Goal: Information Seeking & Learning: Learn about a topic

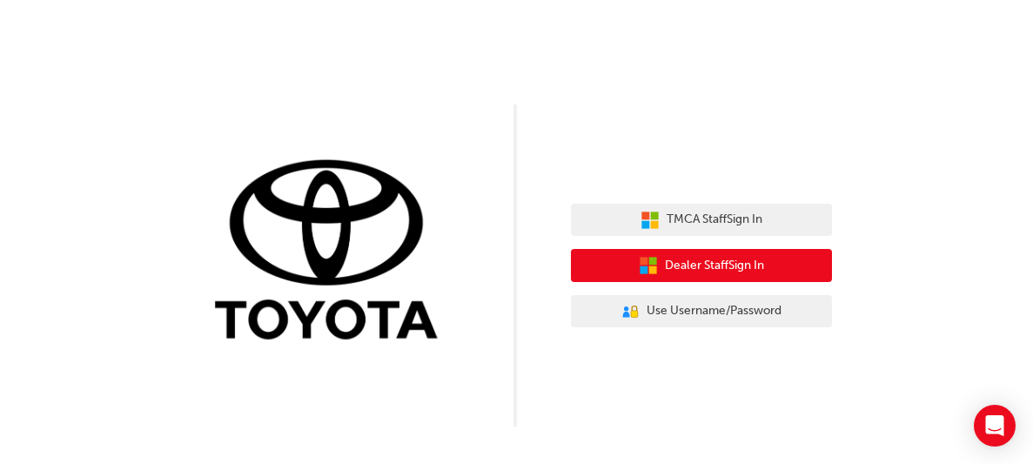
click at [657, 267] on button "Dealer Staff Sign In" at bounding box center [701, 265] width 261 height 33
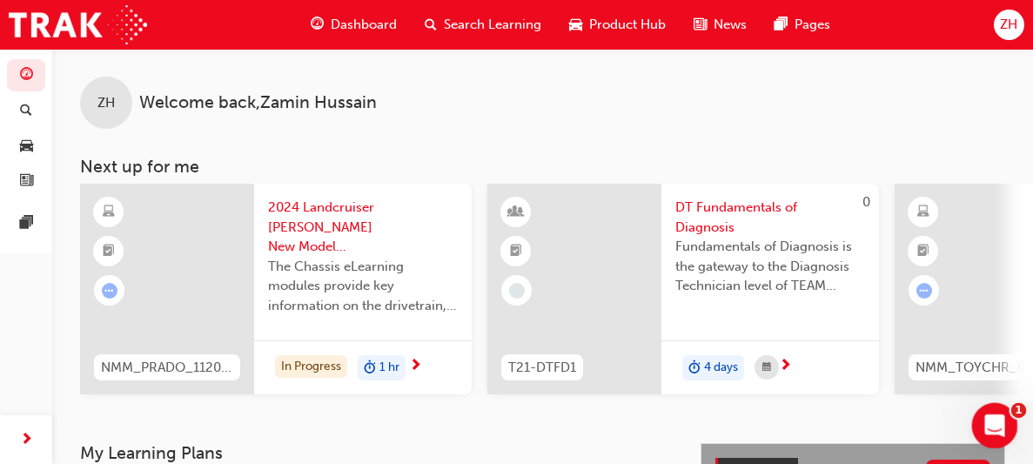
click at [993, 422] on icon "Open Intercom Messenger" at bounding box center [992, 423] width 12 height 14
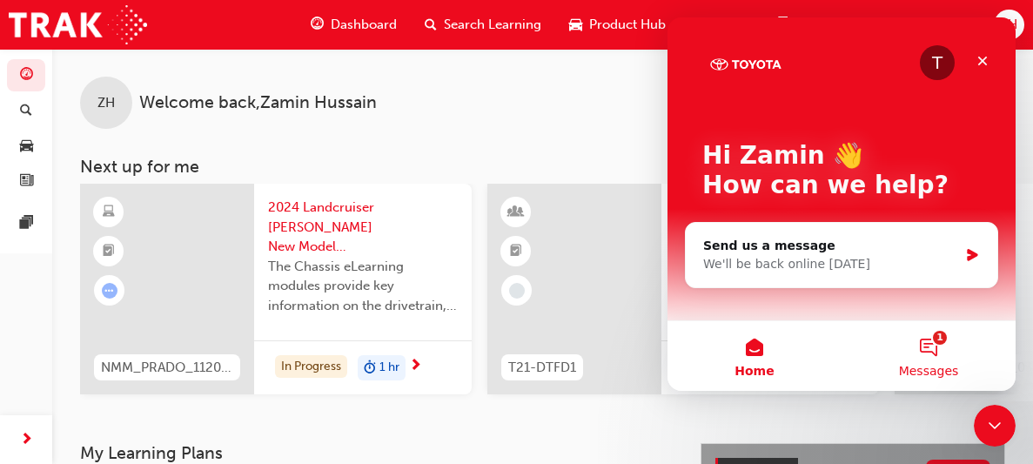
click at [923, 344] on button "1 Messages" at bounding box center [929, 356] width 174 height 70
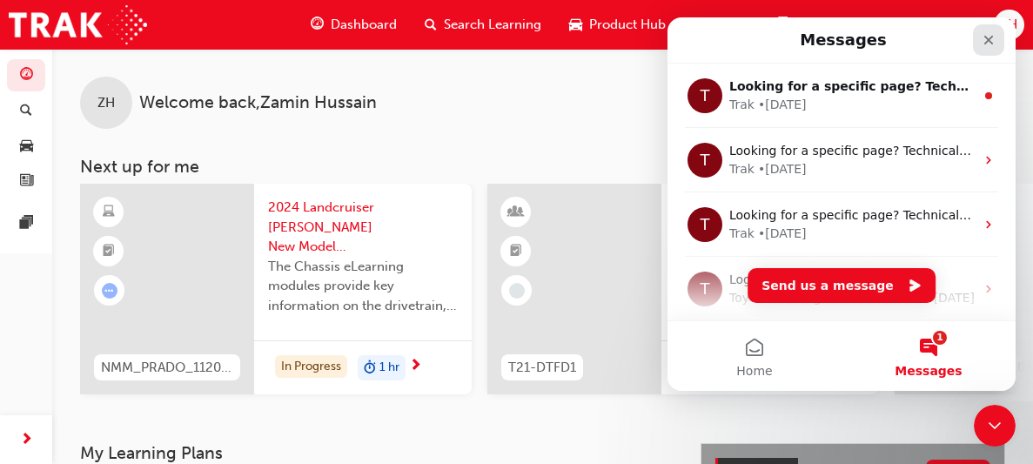
click at [988, 34] on icon "Close" at bounding box center [989, 40] width 14 height 14
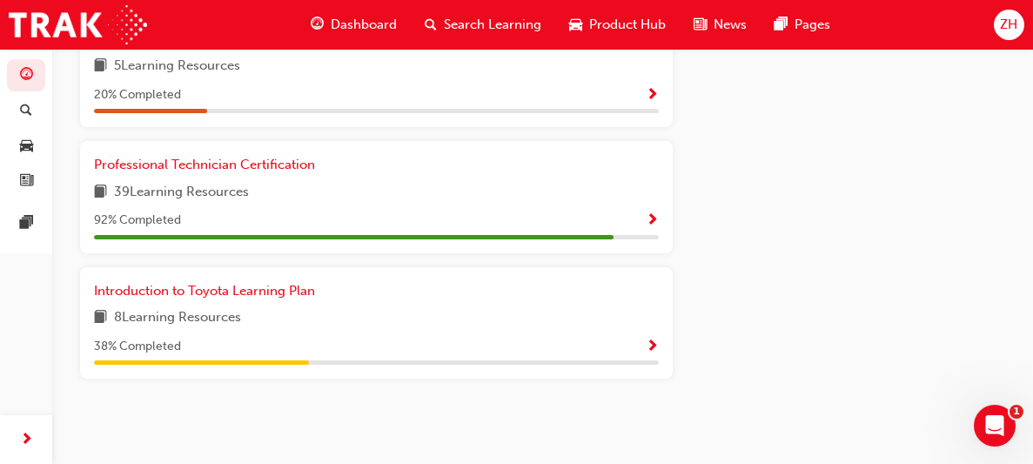
scroll to position [979, 0]
click at [141, 165] on span "Professional Technician Certification" at bounding box center [204, 165] width 221 height 16
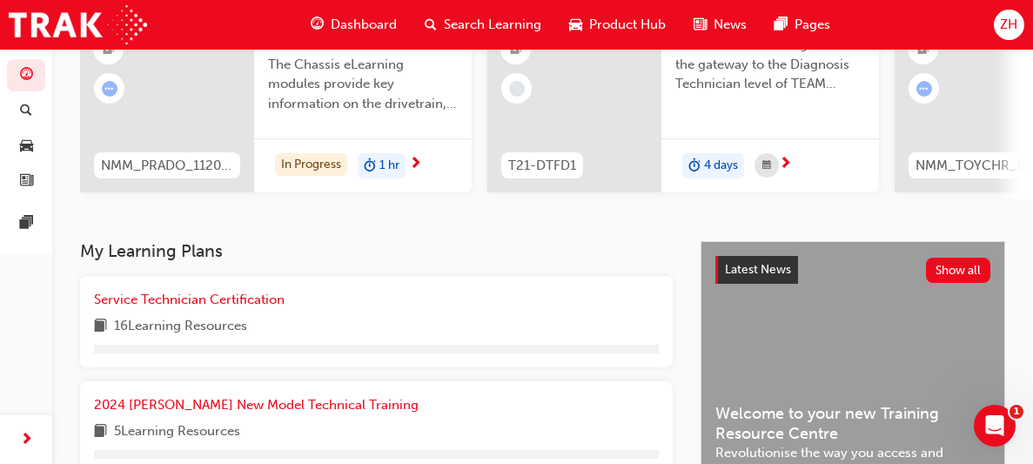
scroll to position [576, 0]
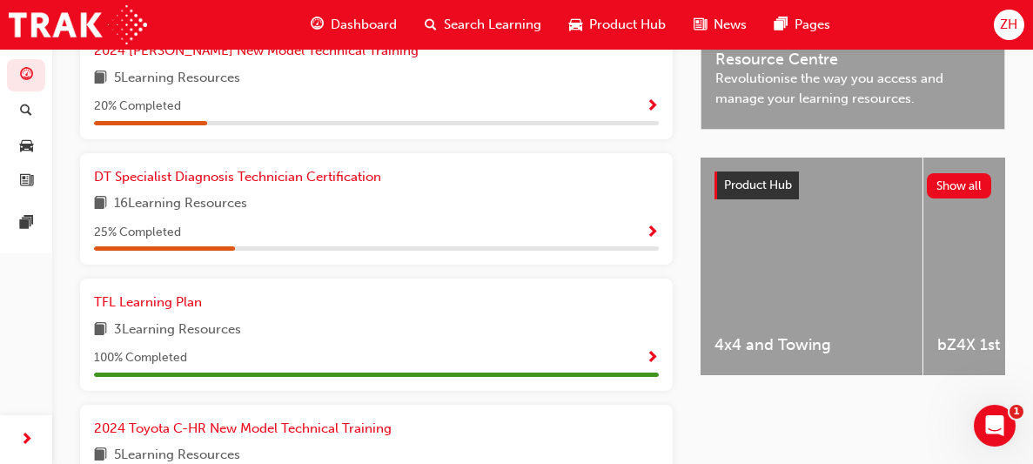
click at [98, 213] on span "book-icon" at bounding box center [100, 204] width 13 height 22
click at [652, 235] on span "Show Progress" at bounding box center [652, 233] width 13 height 16
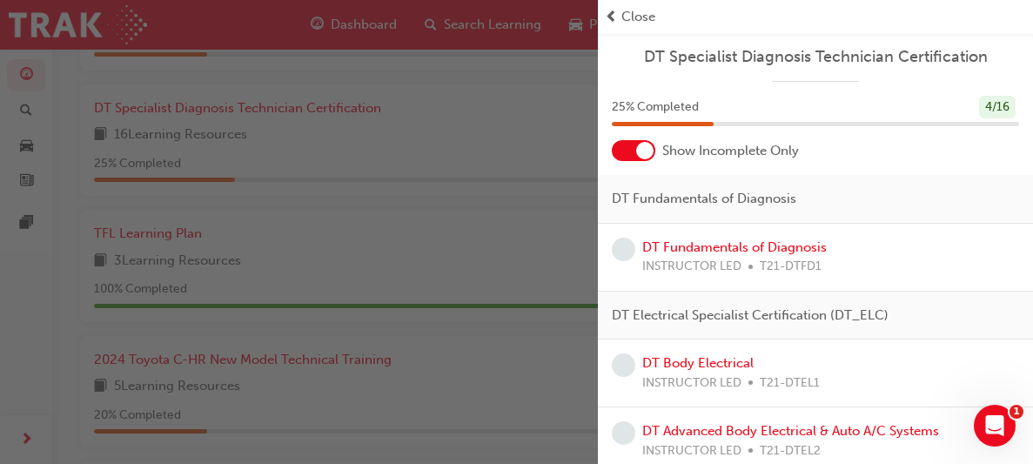
scroll to position [596, 0]
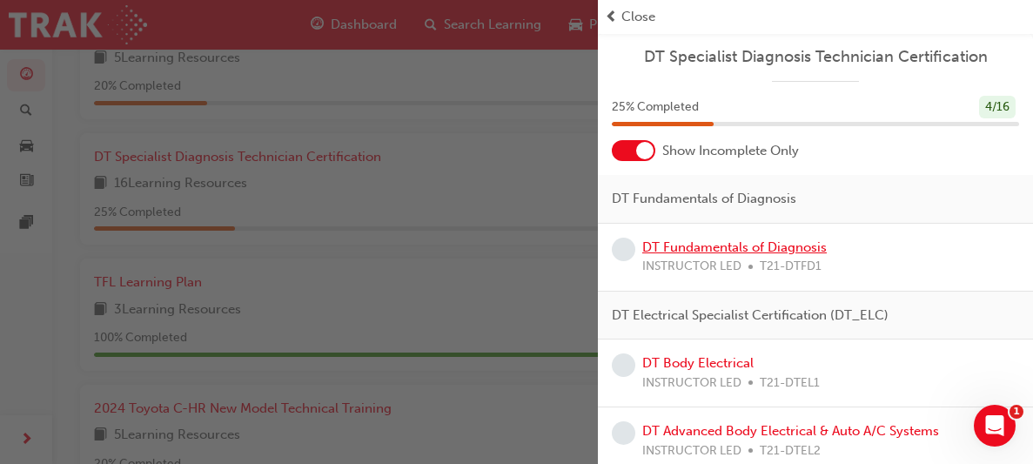
click at [713, 248] on link "DT Fundamentals of Diagnosis" at bounding box center [734, 247] width 185 height 16
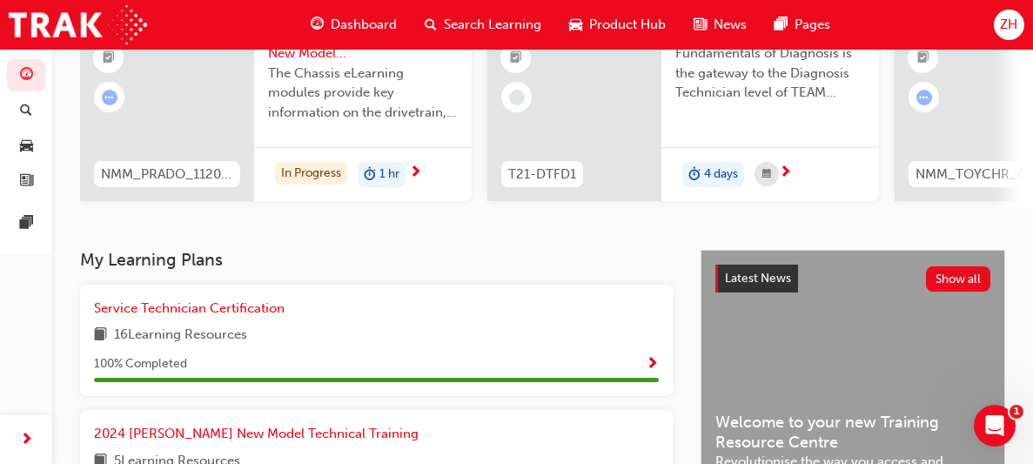
scroll to position [19, 0]
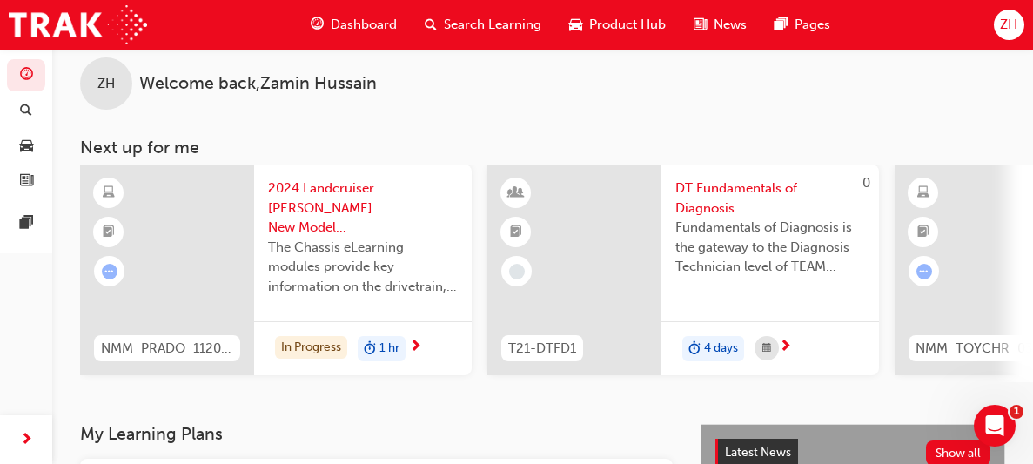
click at [157, 272] on div at bounding box center [167, 270] width 174 height 211
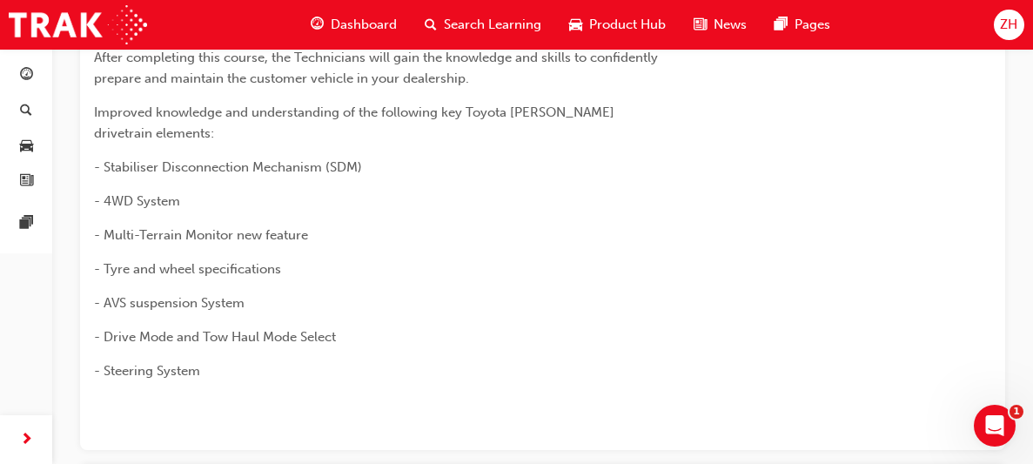
scroll to position [386, 0]
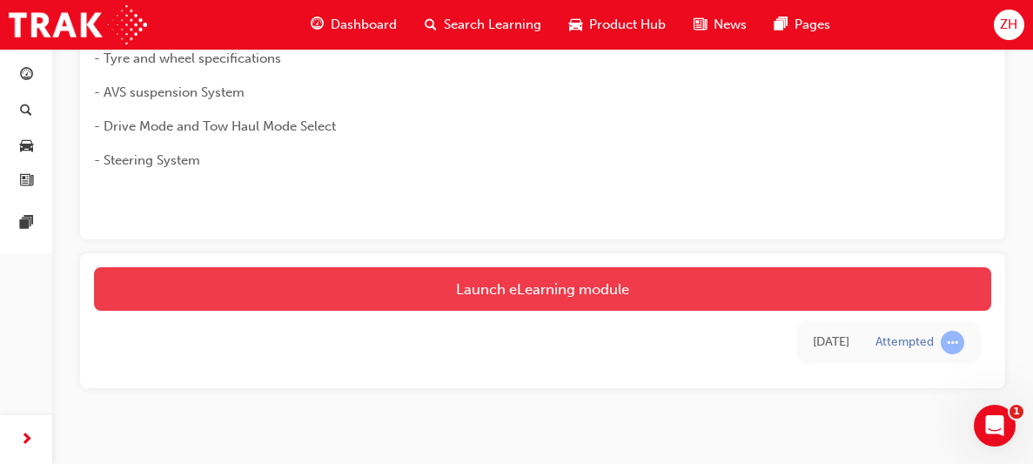
click at [577, 267] on link "Launch eLearning module" at bounding box center [542, 289] width 897 height 44
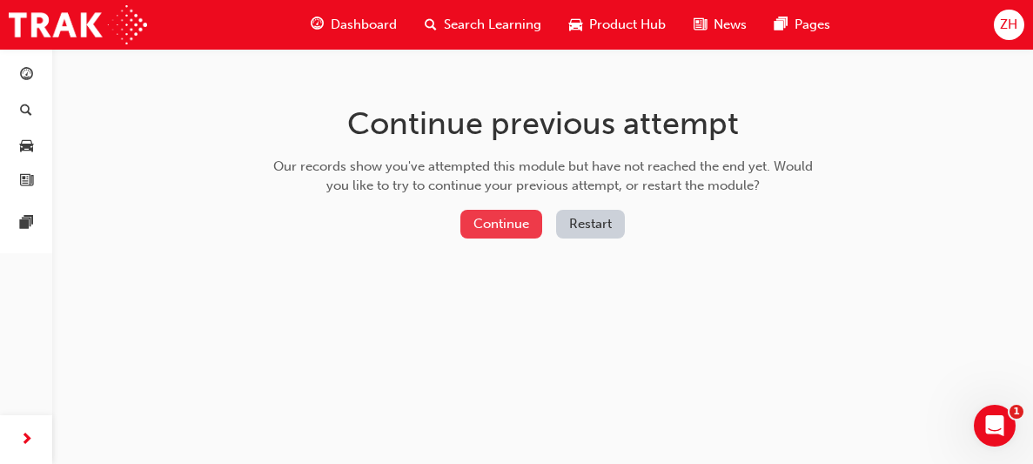
click at [488, 230] on button "Continue" at bounding box center [501, 224] width 82 height 29
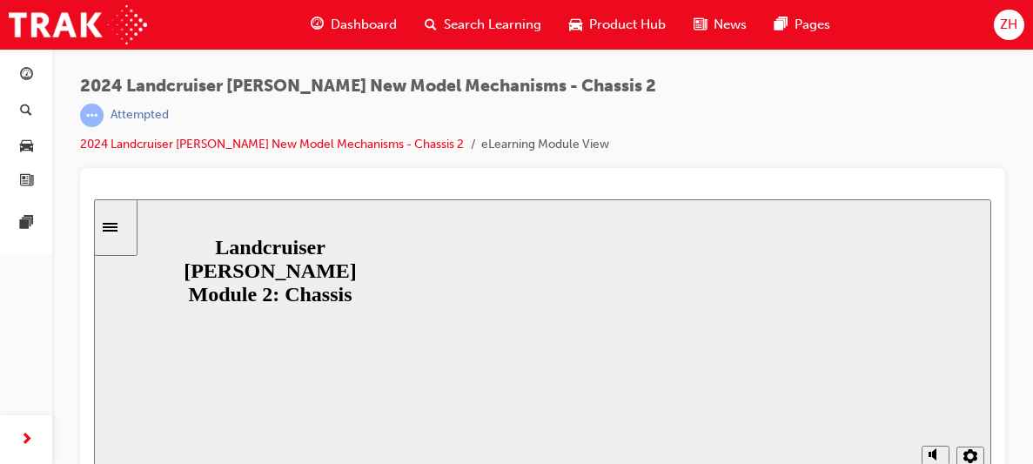
scroll to position [23, 0]
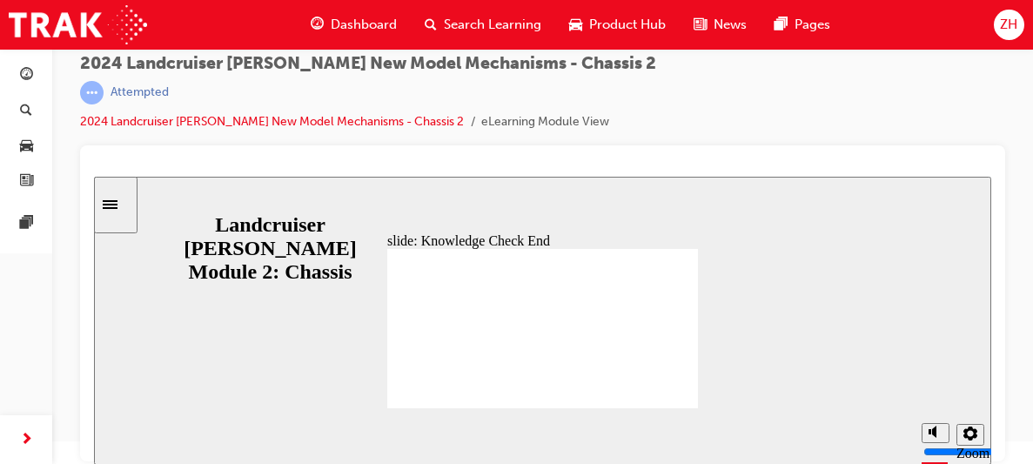
click at [1030, 225] on html "Your version of Internet Explorer is outdated and not supported. Please upgrade…" at bounding box center [516, 209] width 1033 height 464
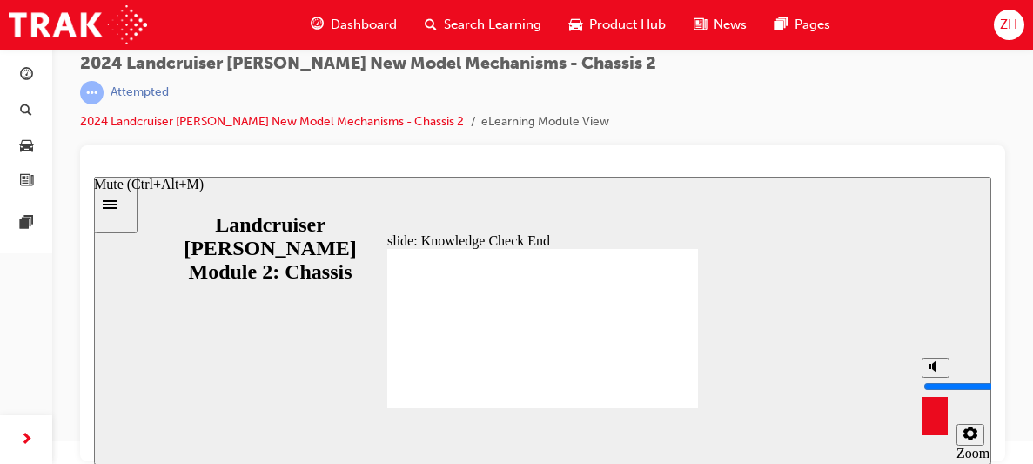
click at [931, 373] on icon "Mute (Ctrl+Alt+M)" at bounding box center [936, 366] width 14 height 12
click at [931, 373] on icon "Unmute (Ctrl+Alt+M)" at bounding box center [936, 366] width 14 height 12
type input "8"
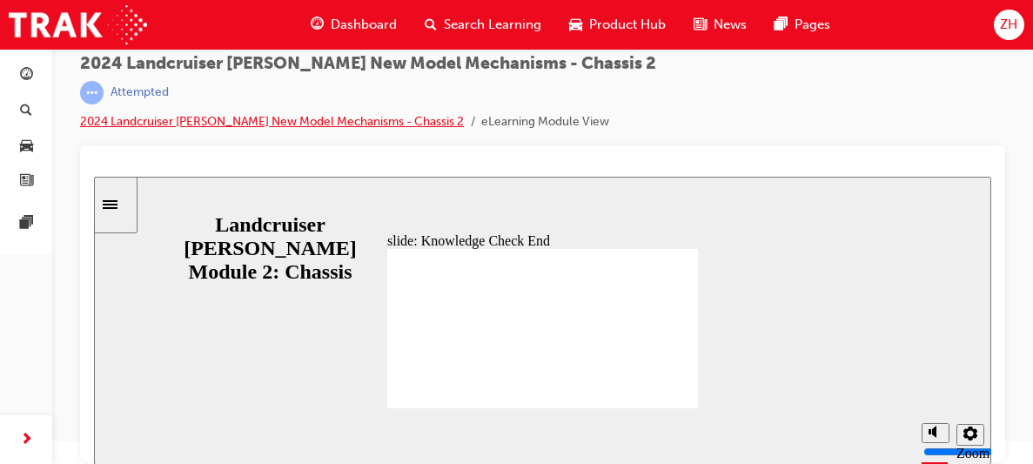
click at [380, 118] on link "2024 Landcruiser Prado New Model Mechanisms - Chassis 2" at bounding box center [272, 121] width 384 height 15
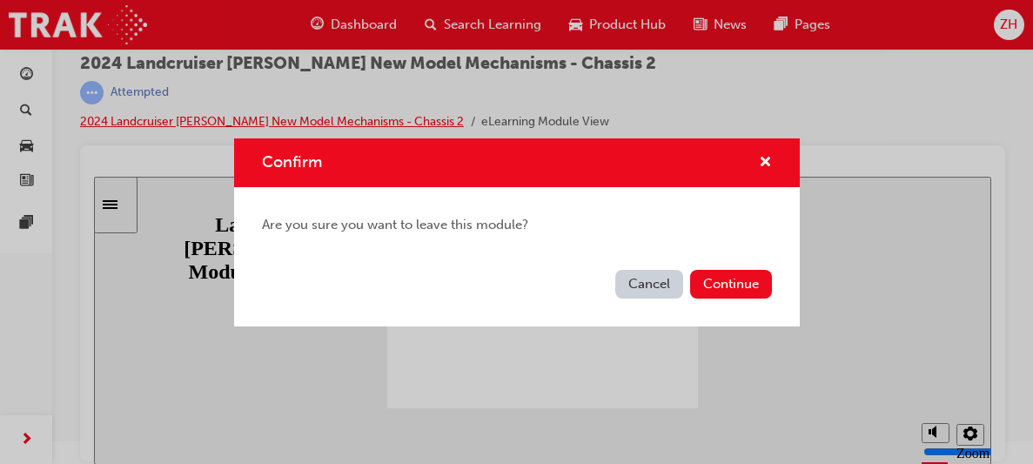
click at [380, 118] on div "Confirm Are you sure you want to leave this module? Cancel Continue" at bounding box center [516, 232] width 1033 height 464
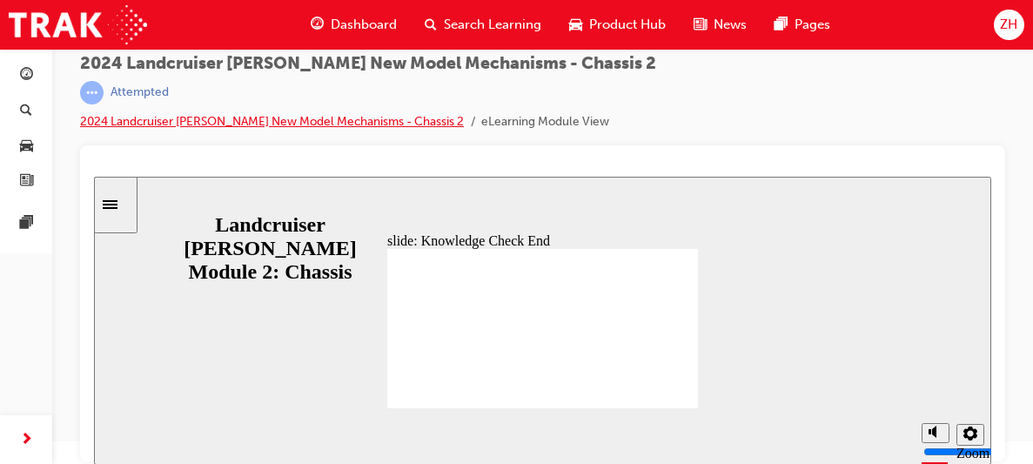
click at [380, 118] on link "2024 Landcruiser Prado New Model Mechanisms - Chassis 2" at bounding box center [272, 121] width 384 height 15
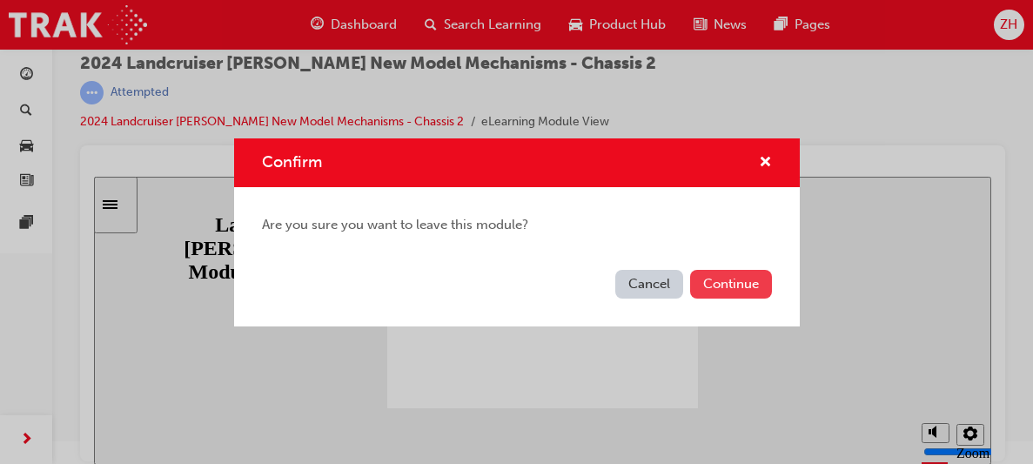
click at [735, 296] on button "Continue" at bounding box center [731, 284] width 82 height 29
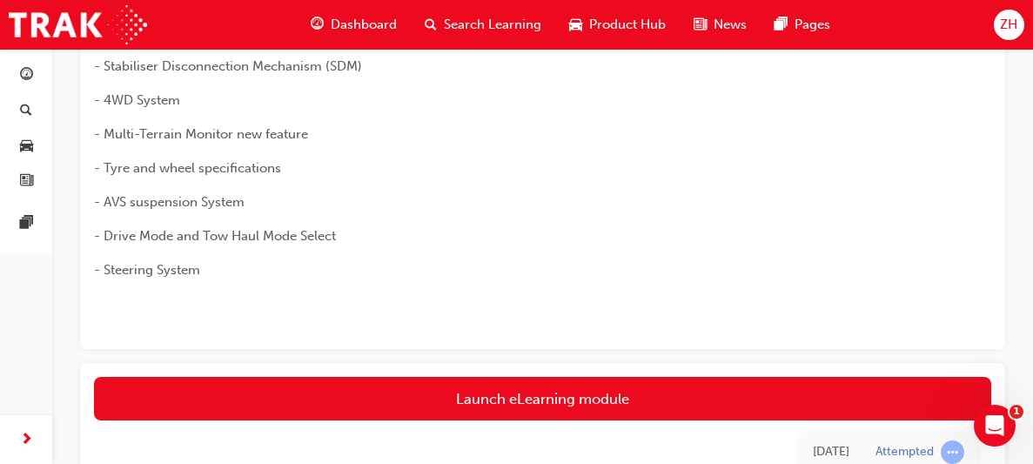
scroll to position [247, 0]
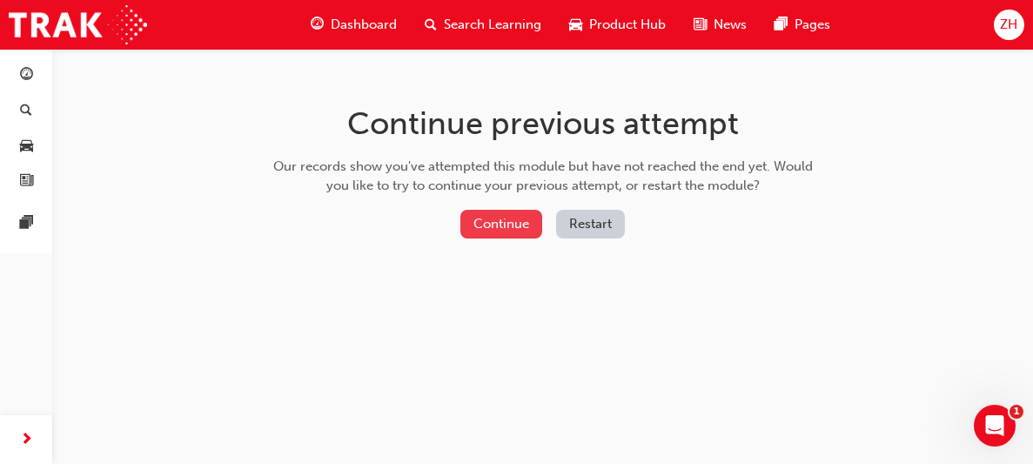
click at [517, 225] on button "Continue" at bounding box center [501, 224] width 82 height 29
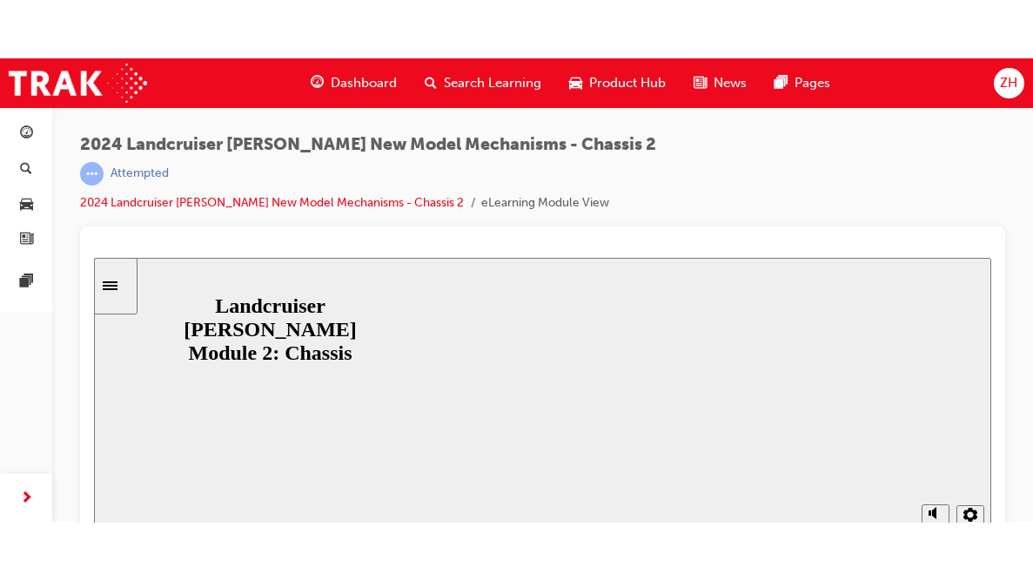
scroll to position [23, 0]
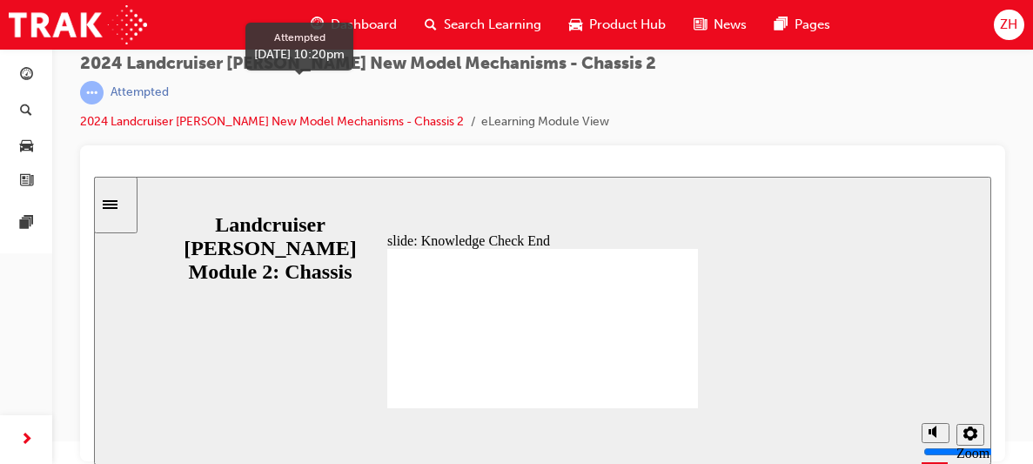
click at [92, 95] on span "learningRecordVerb_ATTEMPT-icon" at bounding box center [92, 93] width 24 height 24
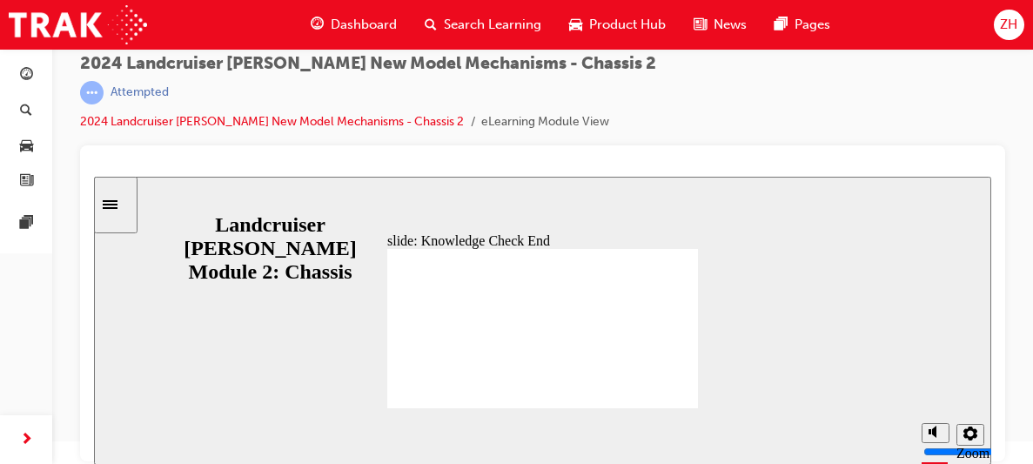
drag, startPoint x: 965, startPoint y: 193, endPoint x: 1013, endPoint y: -26, distance: 224.5
click at [991, 177] on html "​You got 4 out of 5 questions right!​ slide: Knowledge Check End Review the ide…" at bounding box center [542, 321] width 897 height 288
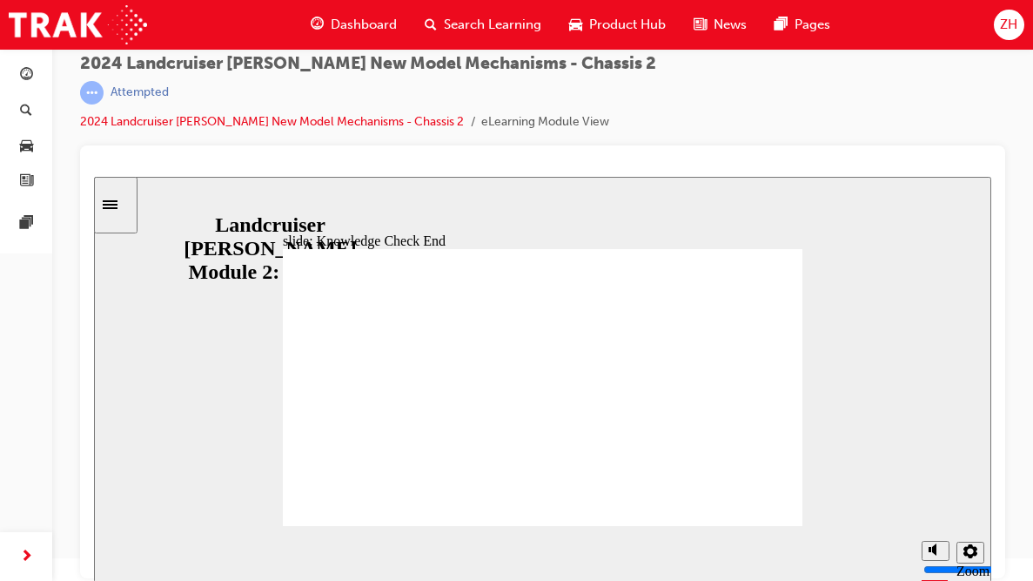
click at [118, 208] on icon "Sidebar Toggle" at bounding box center [110, 204] width 15 height 9
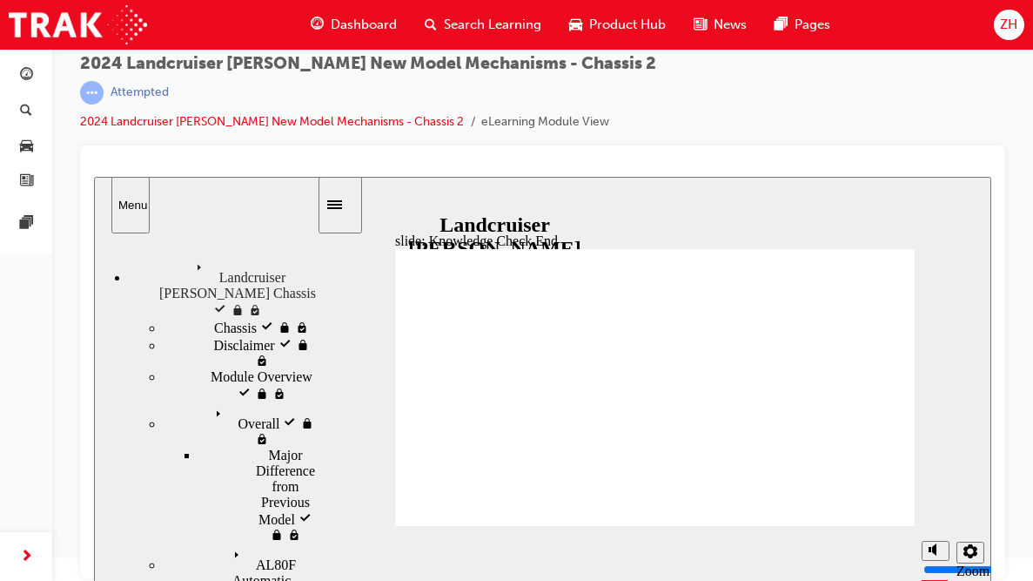
click at [350, 206] on icon "Sidebar Toggle" at bounding box center [340, 203] width 26 height 10
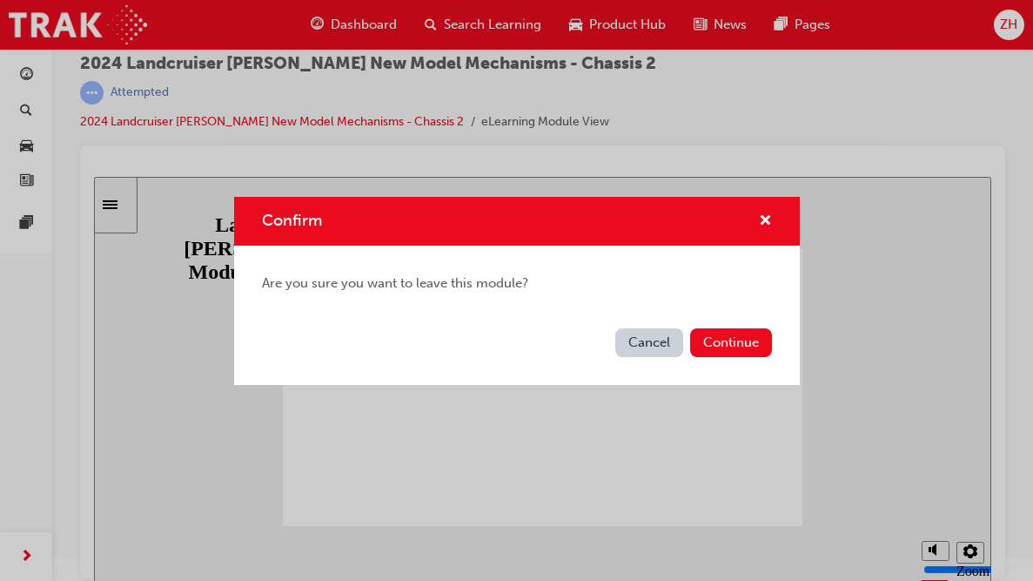
click at [656, 351] on button "Cancel" at bounding box center [649, 342] width 68 height 29
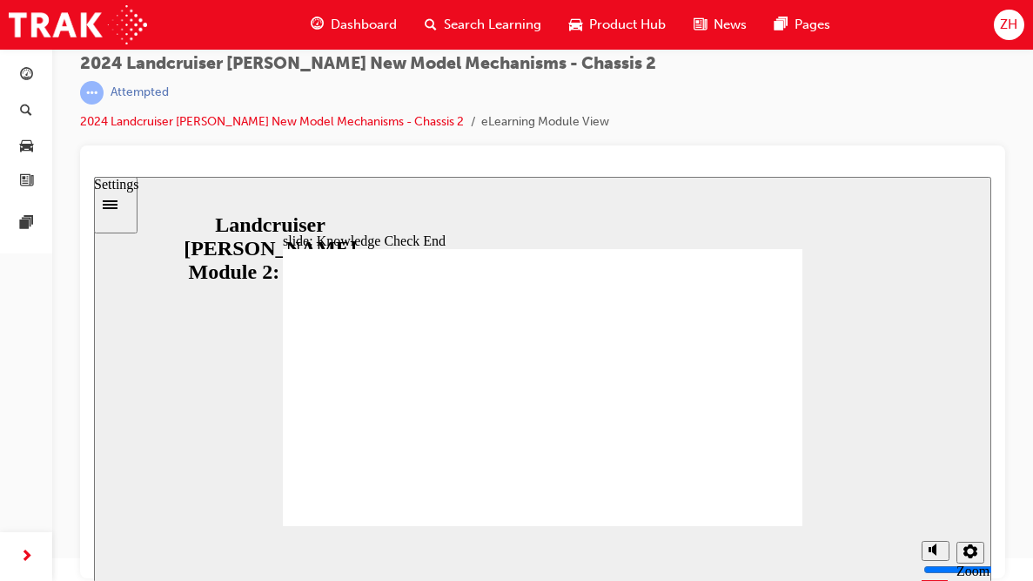
click at [976, 463] on icon "Settings" at bounding box center [971, 551] width 14 height 14
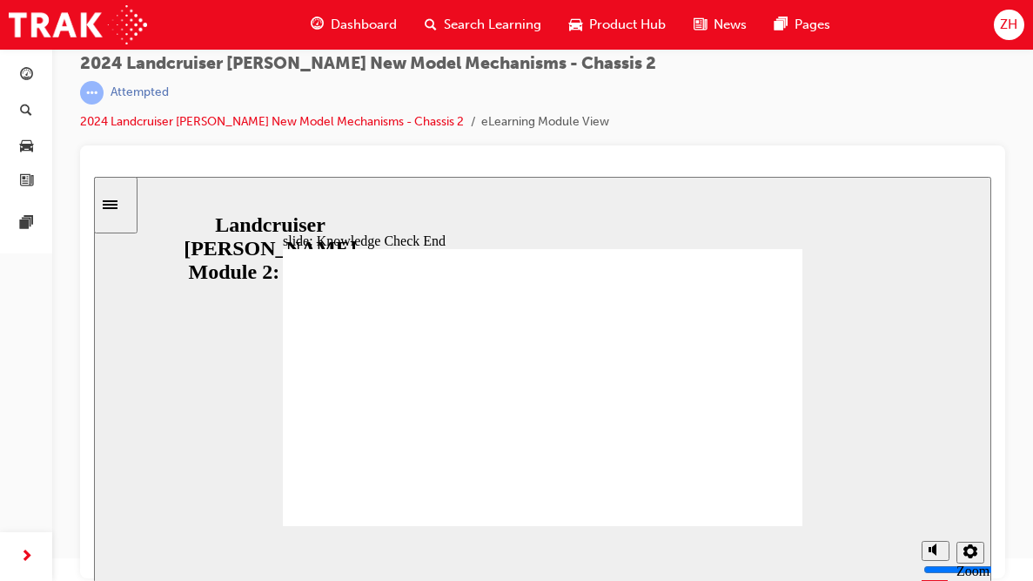
click at [979, 463] on button "Settings" at bounding box center [971, 552] width 28 height 22
click at [24, 77] on span "guage-icon" at bounding box center [26, 76] width 13 height 16
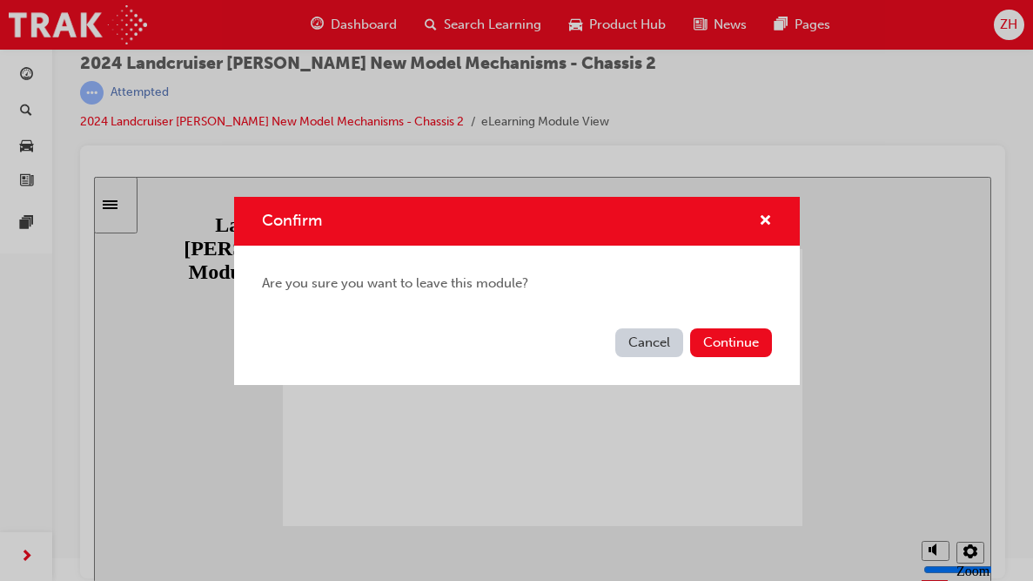
click at [646, 342] on button "Cancel" at bounding box center [649, 342] width 68 height 29
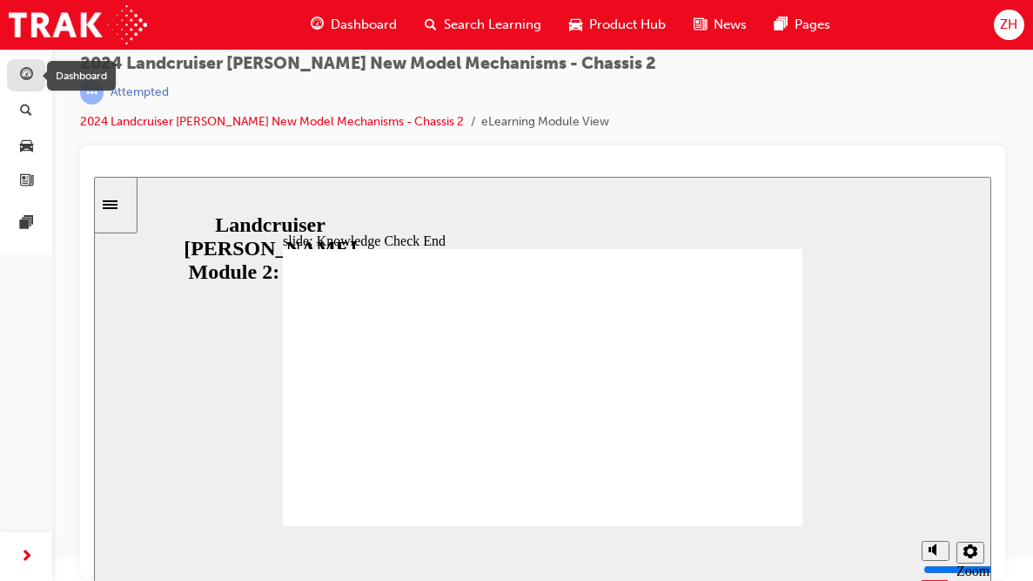
click at [31, 80] on span "guage-icon" at bounding box center [26, 76] width 13 height 16
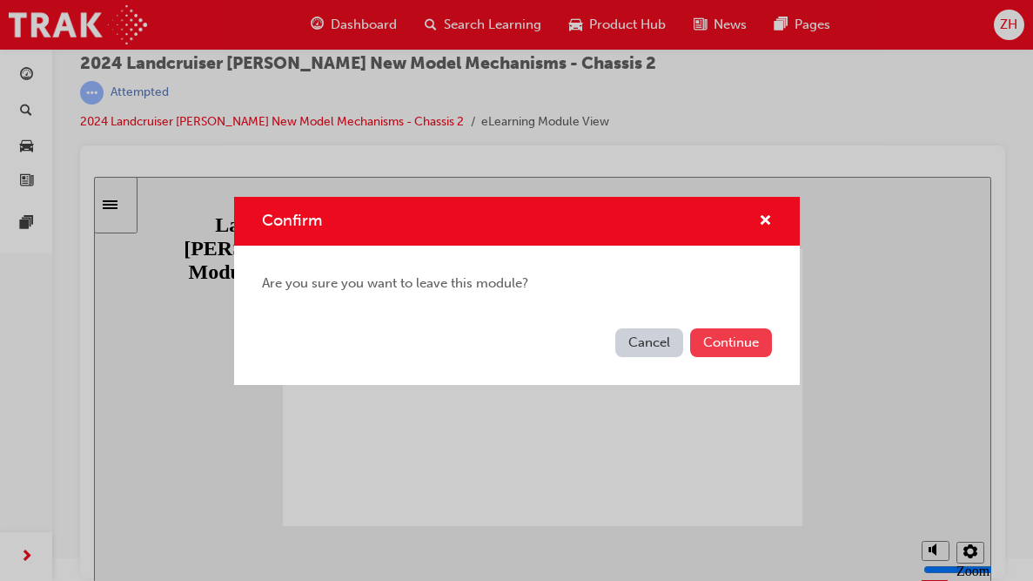
click at [710, 344] on button "Continue" at bounding box center [731, 342] width 82 height 29
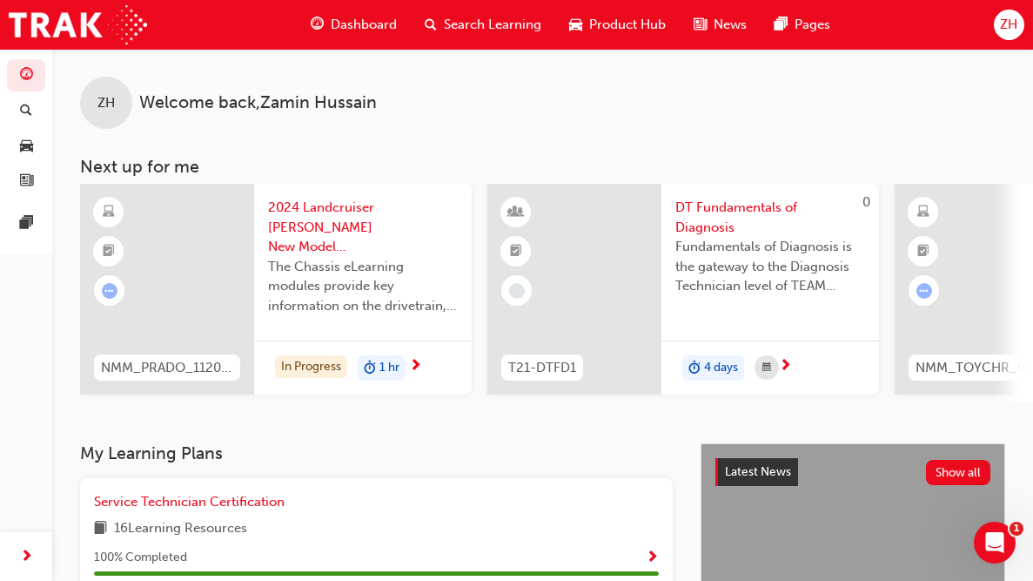
click at [703, 205] on span "DT Fundamentals of Diagnosis" at bounding box center [770, 217] width 190 height 39
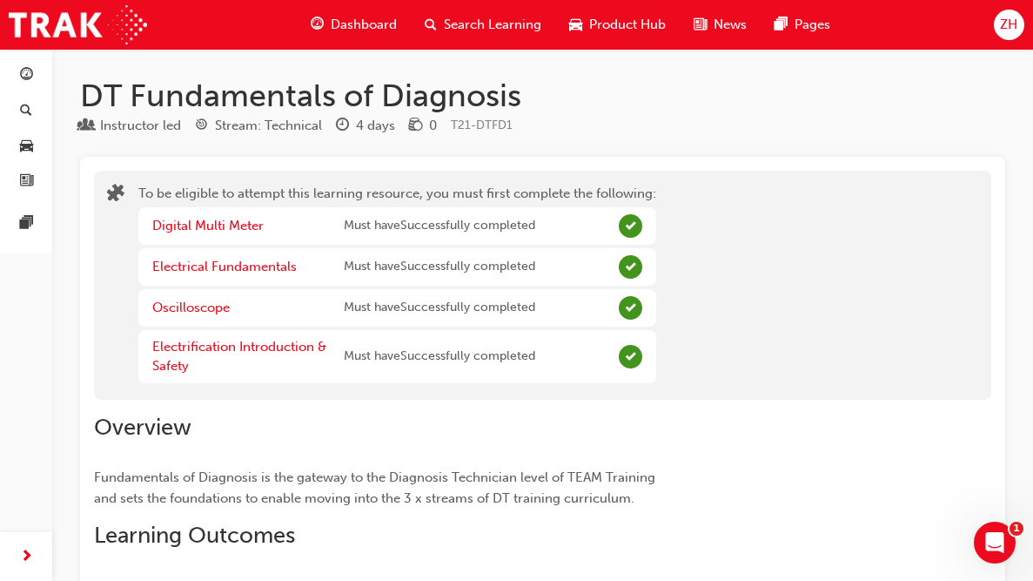
click at [377, 28] on span "Dashboard" at bounding box center [364, 25] width 66 height 20
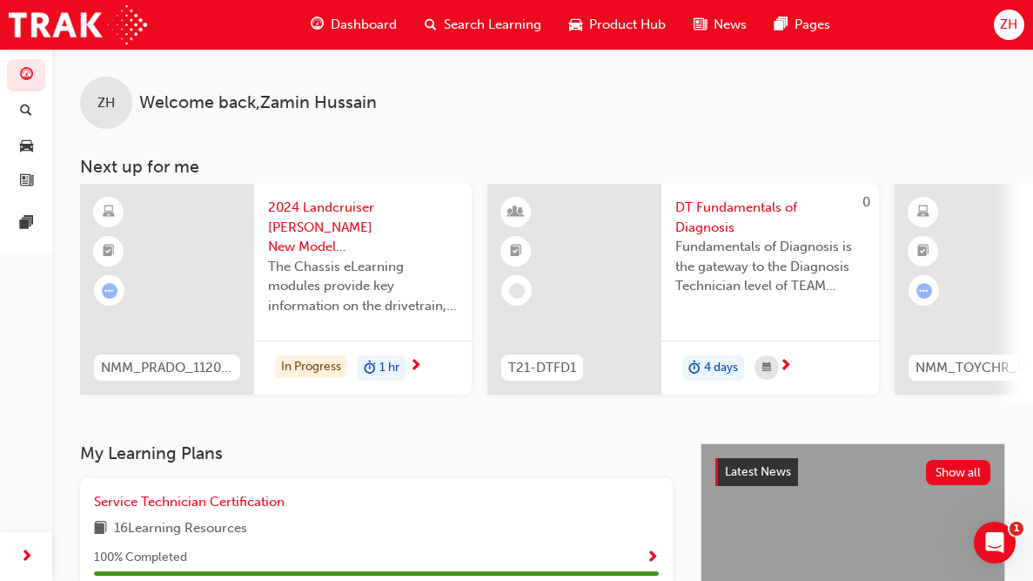
click at [979, 262] on div at bounding box center [982, 289] width 174 height 211
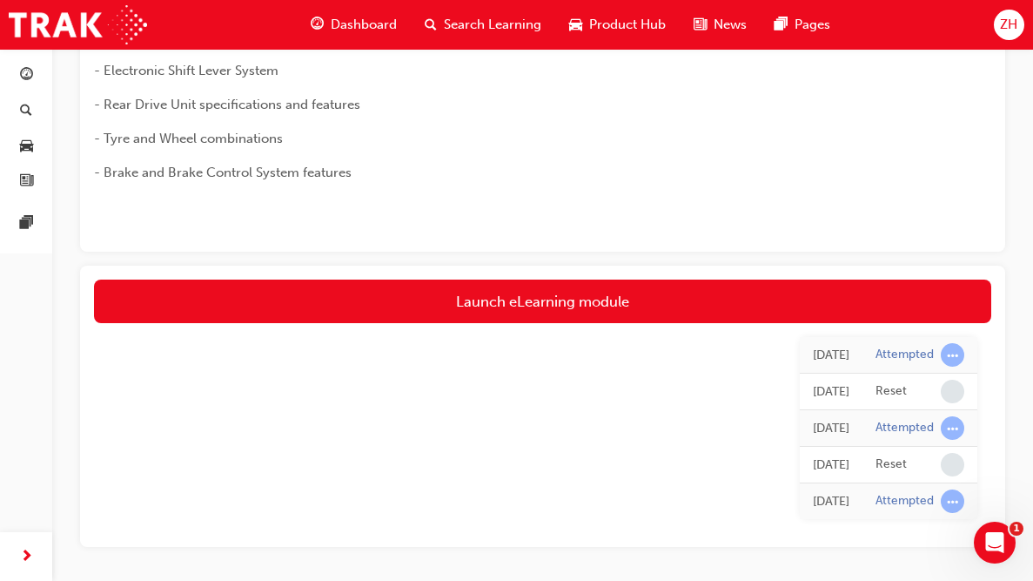
scroll to position [1017, 0]
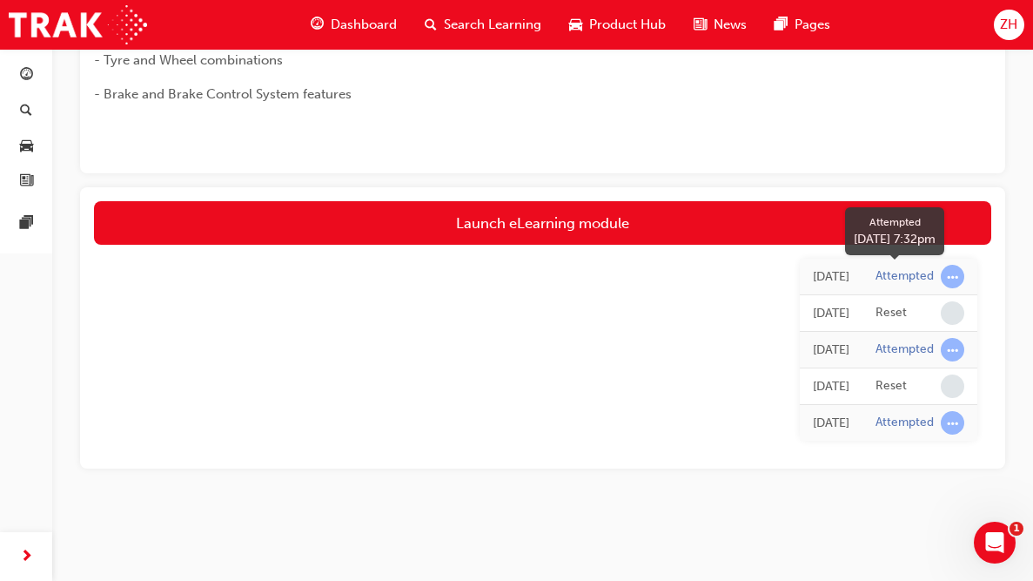
click at [955, 280] on span "learningRecordVerb_ATTEMPT-icon" at bounding box center [953, 277] width 24 height 24
click at [956, 285] on span "learningRecordVerb_ATTEMPT-icon" at bounding box center [953, 277] width 24 height 24
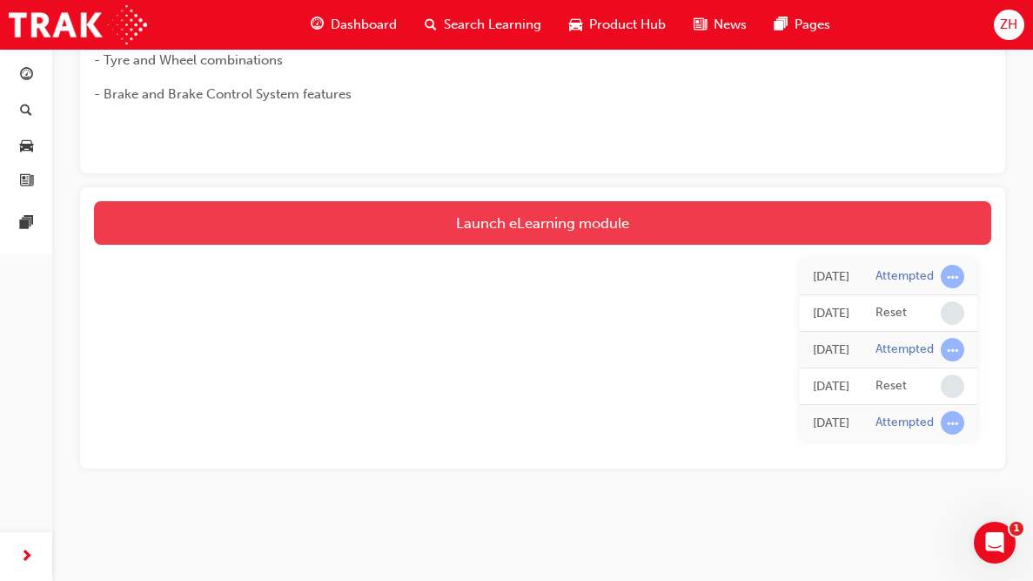
click at [733, 234] on link "Launch eLearning module" at bounding box center [542, 223] width 897 height 44
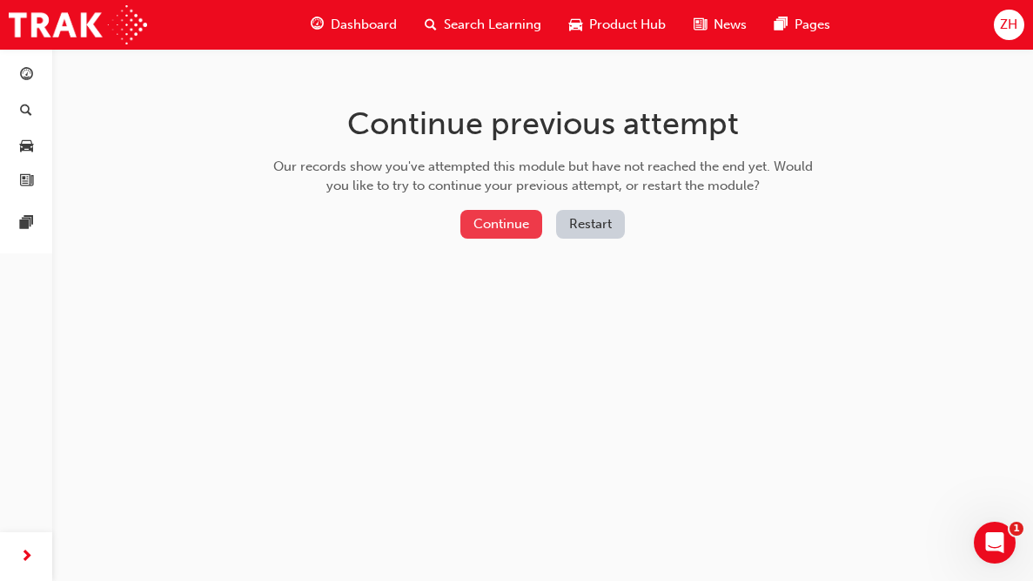
click at [505, 215] on button "Continue" at bounding box center [501, 224] width 82 height 29
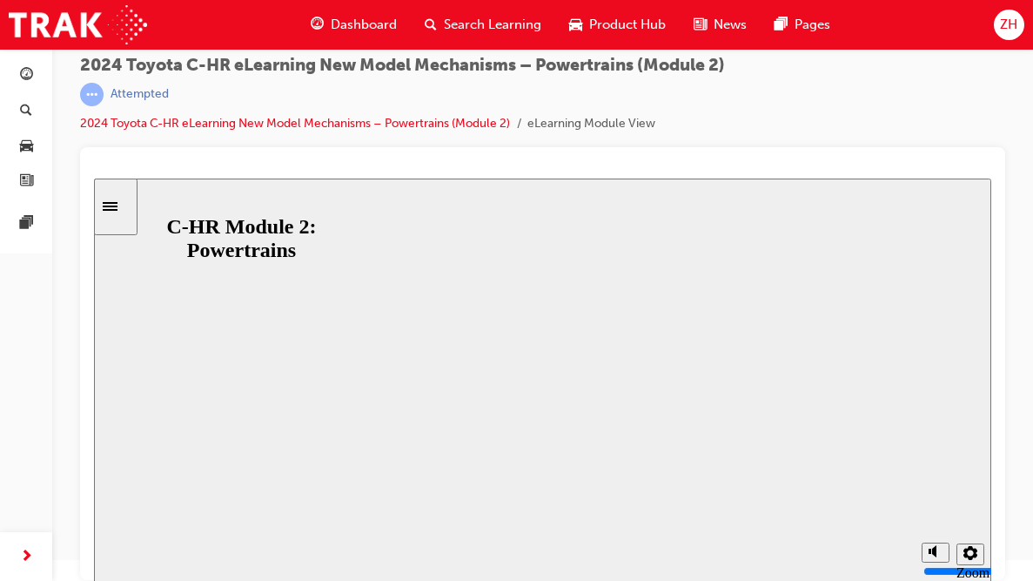
scroll to position [23, 0]
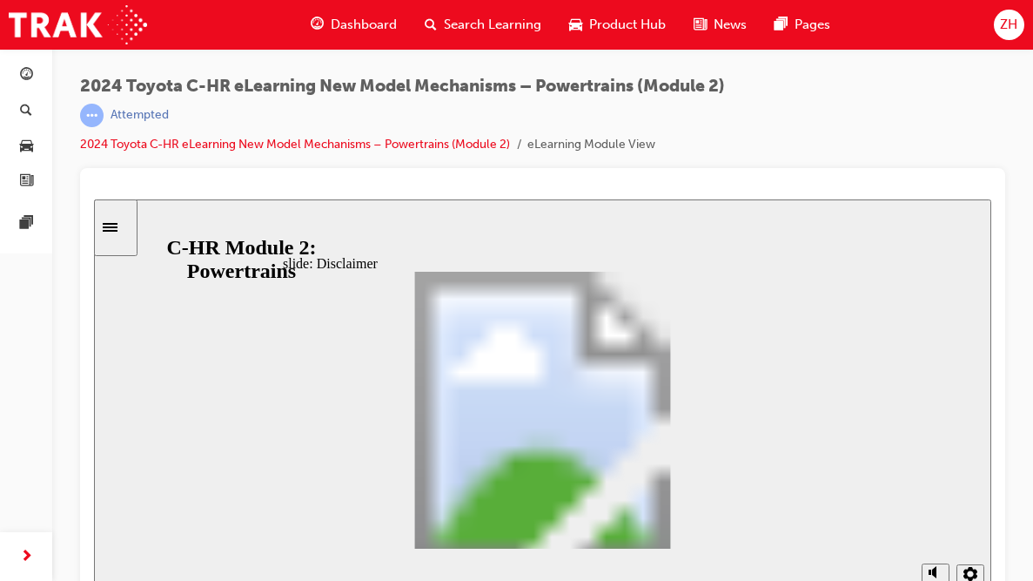
drag, startPoint x: 332, startPoint y: 389, endPoint x: 313, endPoint y: 391, distance: 19.2
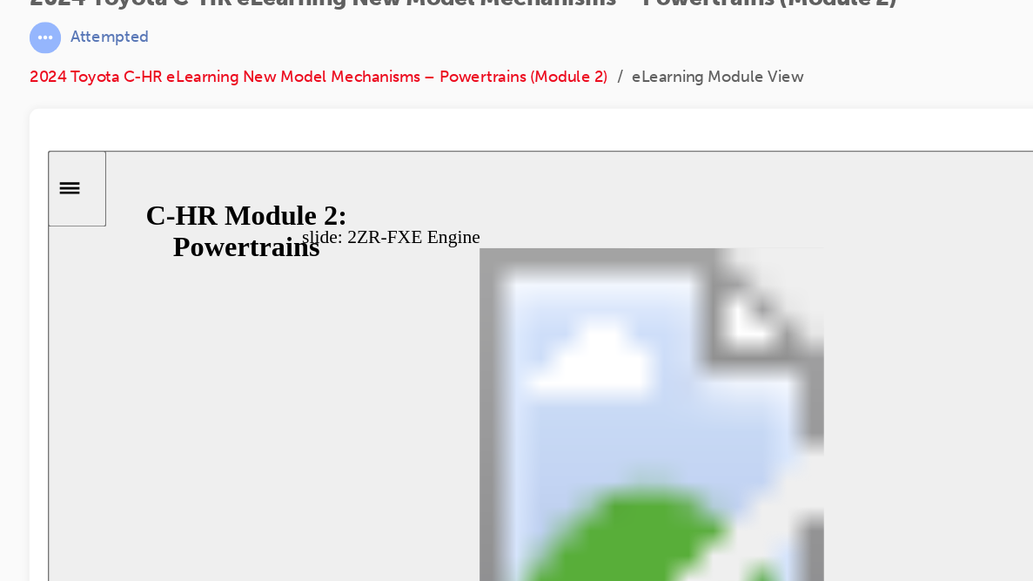
scroll to position [23, 0]
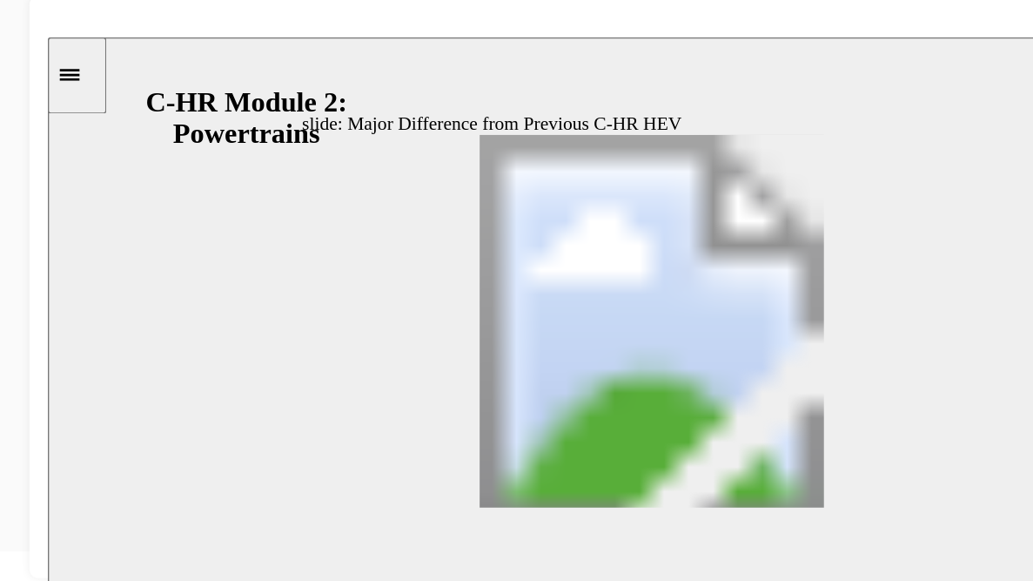
scroll to position [0, 0]
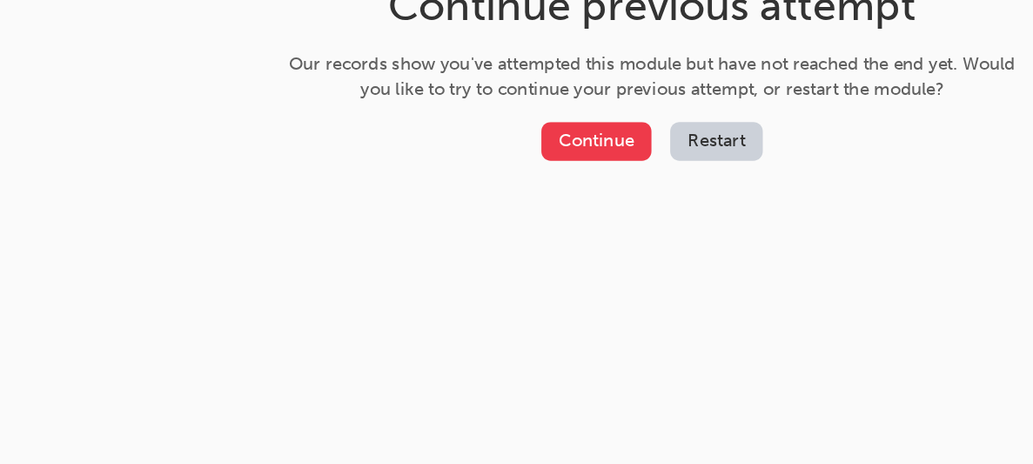
click at [512, 219] on button "Continue" at bounding box center [501, 224] width 82 height 29
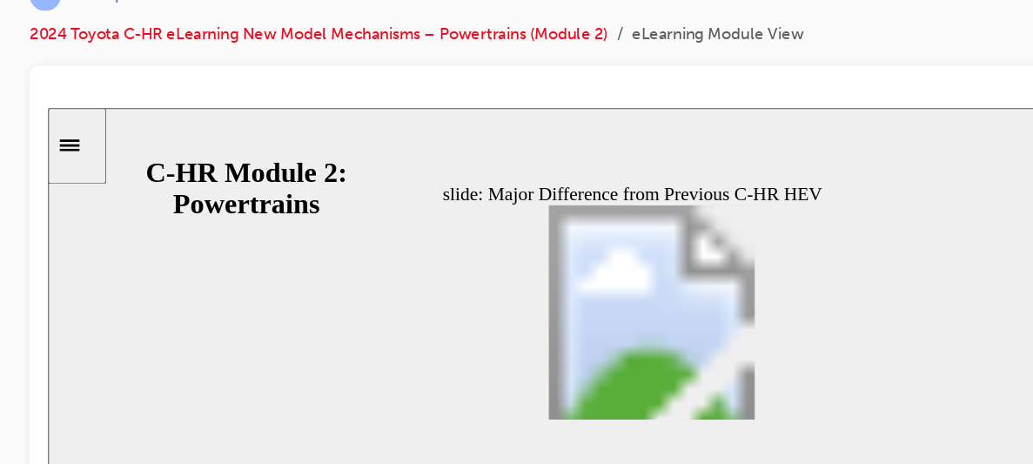
scroll to position [22, 0]
